Goal: Transaction & Acquisition: Purchase product/service

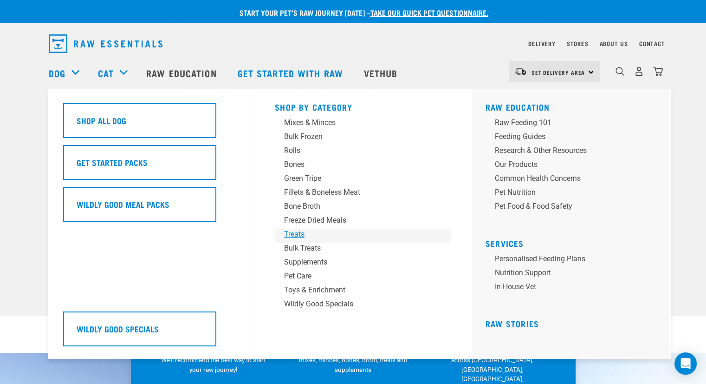
click at [297, 237] on div "Treats" at bounding box center [356, 234] width 145 height 11
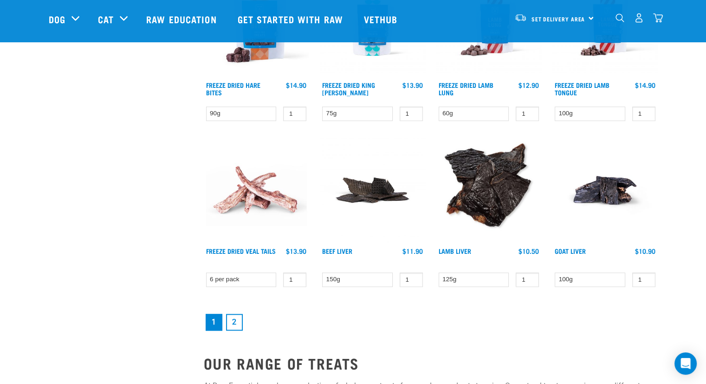
scroll to position [1254, 0]
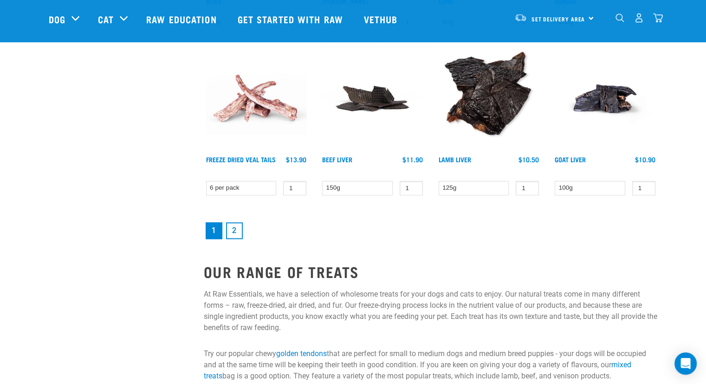
click at [235, 223] on link "2" at bounding box center [234, 230] width 17 height 17
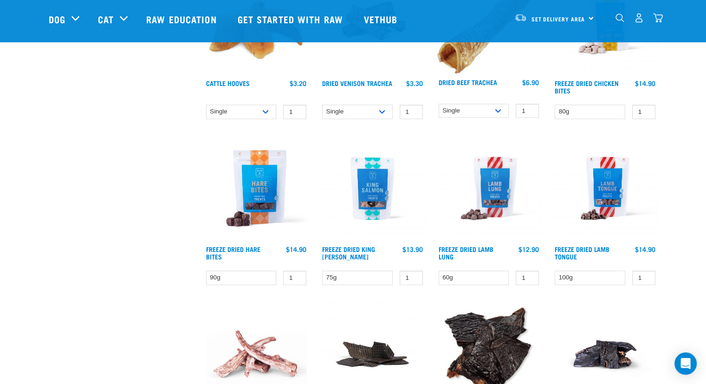
scroll to position [929, 0]
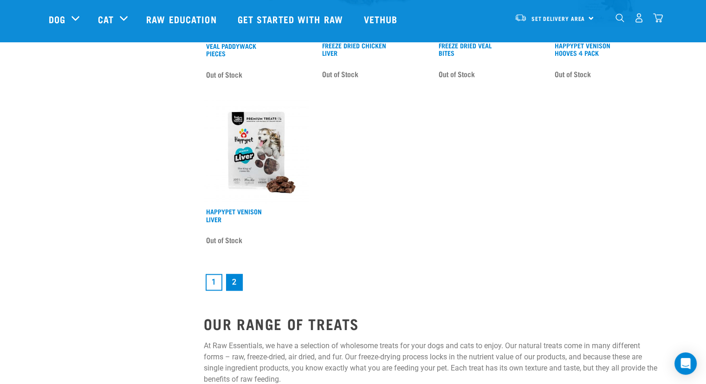
scroll to position [1300, 0]
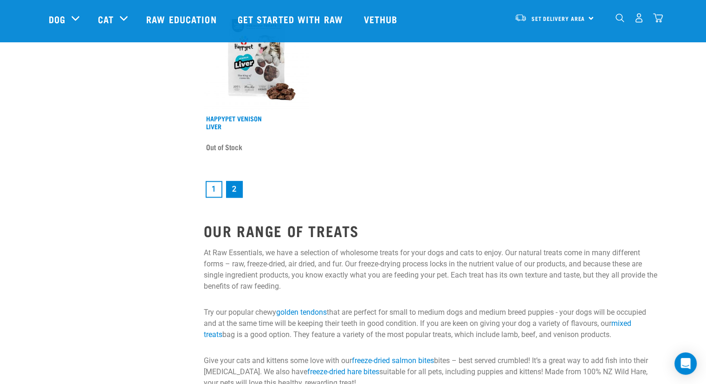
click at [221, 189] on link "1" at bounding box center [214, 189] width 17 height 17
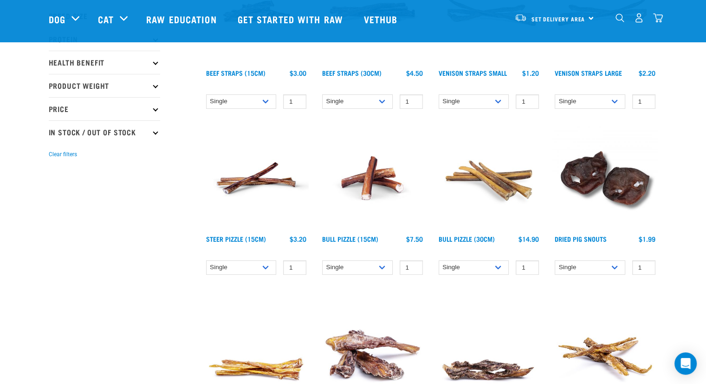
scroll to position [186, 0]
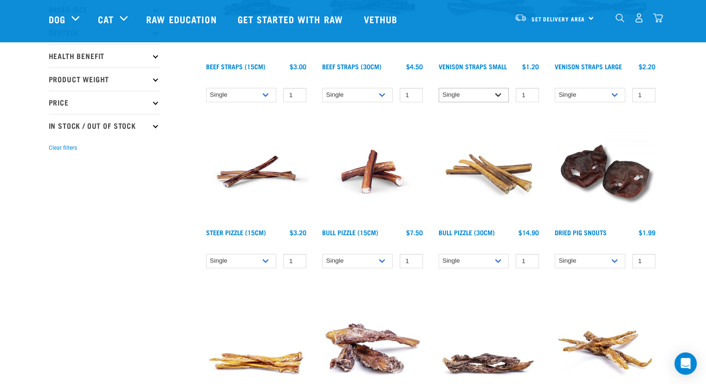
drag, startPoint x: 499, startPoint y: 84, endPoint x: 487, endPoint y: 95, distance: 16.4
click at [499, 84] on div "Venison Straps Small" at bounding box center [489, 31] width 117 height 166
click at [483, 99] on select "Single 25 per pack 50 per pack" at bounding box center [474, 95] width 71 height 14
select select "337205"
click at [439, 88] on select "Single 25 per pack 50 per pack" at bounding box center [474, 95] width 71 height 14
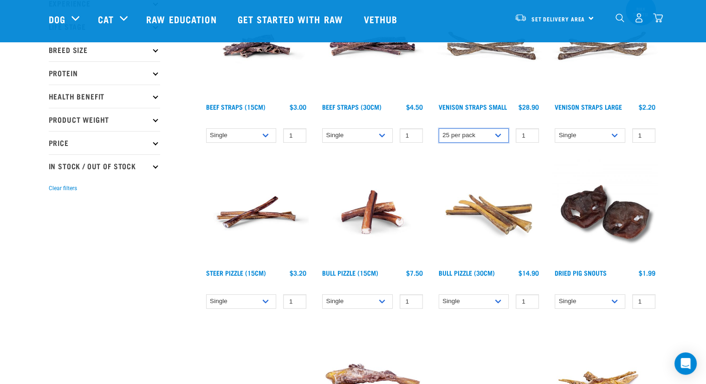
scroll to position [93, 0]
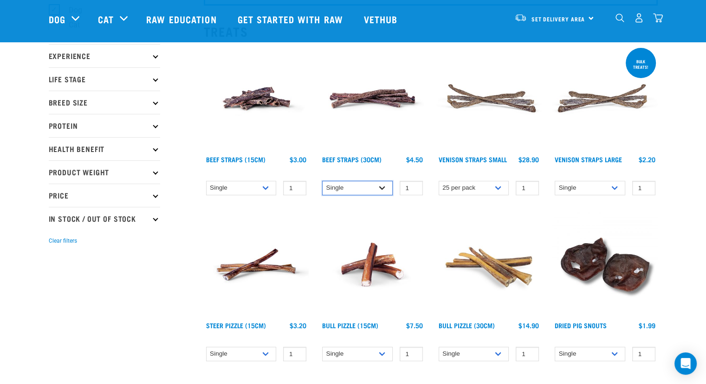
click at [346, 190] on select "Single 6 per pack 25 per pack" at bounding box center [357, 188] width 71 height 14
select select "15446"
click at [322, 181] on select "Single 6 per pack 25 per pack" at bounding box center [357, 188] width 71 height 14
click at [229, 187] on select "Single 6 per pack 25 per pack" at bounding box center [241, 188] width 71 height 14
select select "15447"
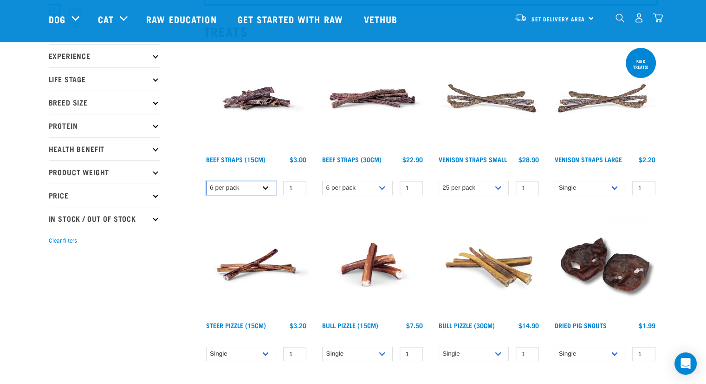
click at [206, 181] on select "Single 6 per pack 25 per pack" at bounding box center [241, 188] width 71 height 14
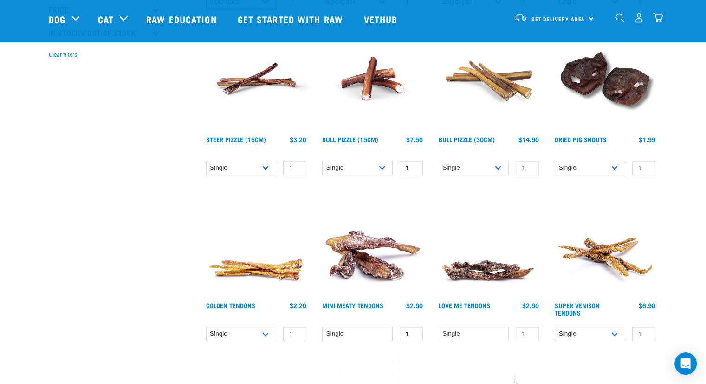
scroll to position [325, 0]
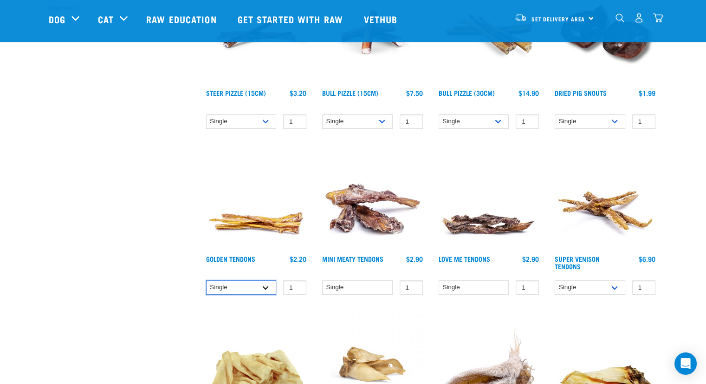
click at [230, 280] on select "Single 10 per pack 25 per pack" at bounding box center [241, 287] width 71 height 14
select select "682012"
click at [206, 280] on select "Single 10 per pack 25 per pack" at bounding box center [241, 287] width 71 height 14
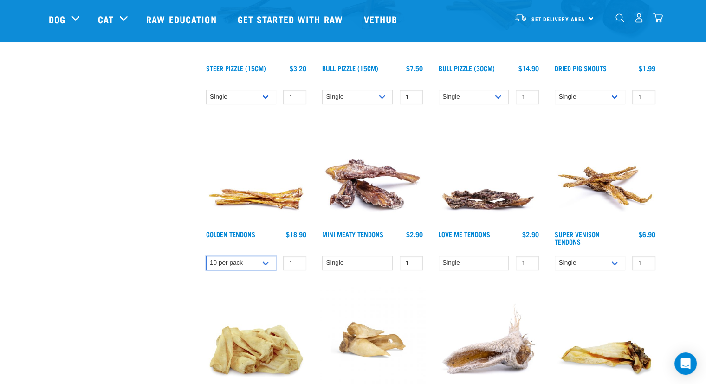
scroll to position [372, 0]
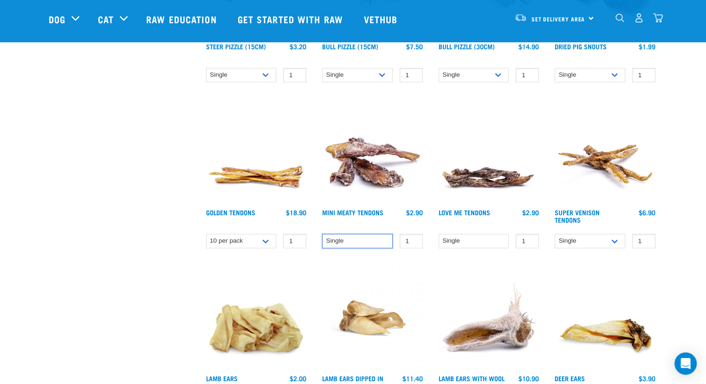
click at [359, 235] on select "Single" at bounding box center [357, 241] width 71 height 14
drag, startPoint x: 352, startPoint y: 244, endPoint x: 358, endPoint y: 244, distance: 5.6
click at [352, 244] on select "Single" at bounding box center [357, 241] width 71 height 14
click at [449, 246] on select "Single" at bounding box center [474, 241] width 71 height 14
drag, startPoint x: 454, startPoint y: 242, endPoint x: 468, endPoint y: 236, distance: 14.4
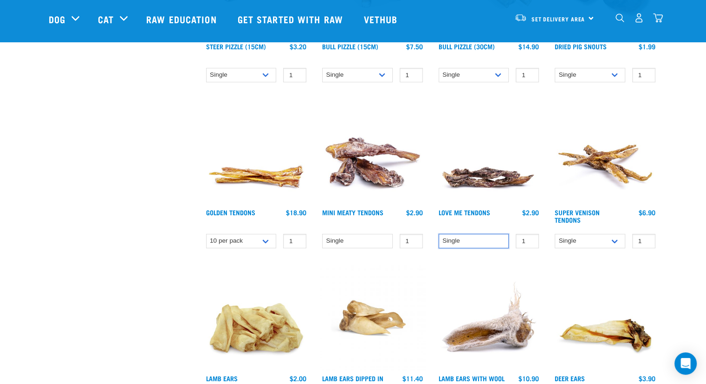
click at [454, 242] on select "Single" at bounding box center [474, 241] width 71 height 14
click at [584, 241] on select "Single 10 per pack 25 per pack" at bounding box center [590, 241] width 71 height 14
select select "682009"
click at [555, 234] on select "Single 10 per pack 25 per pack" at bounding box center [590, 241] width 71 height 14
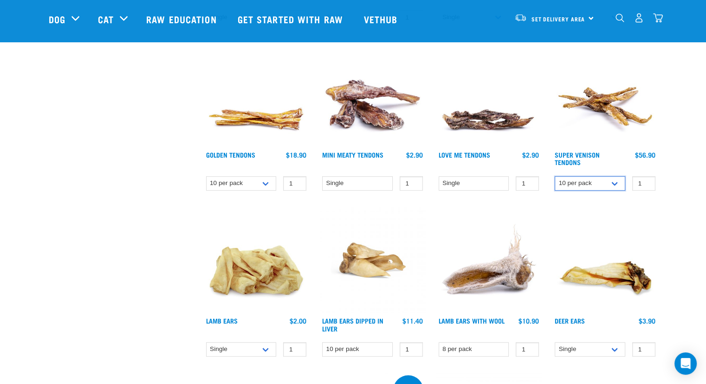
scroll to position [511, 0]
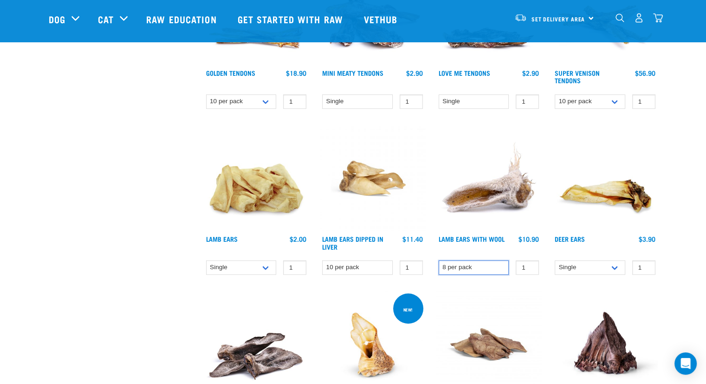
click at [489, 262] on select "8 per pack" at bounding box center [474, 267] width 71 height 14
click at [476, 241] on h4 "Lamb Ears with Wool" at bounding box center [472, 244] width 66 height 19
click at [479, 238] on link "Lamb Ears with Wool" at bounding box center [472, 238] width 66 height 3
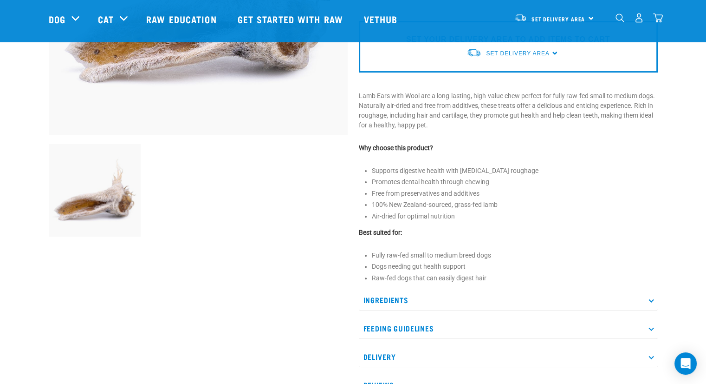
scroll to position [93, 0]
